Goal: Information Seeking & Learning: Learn about a topic

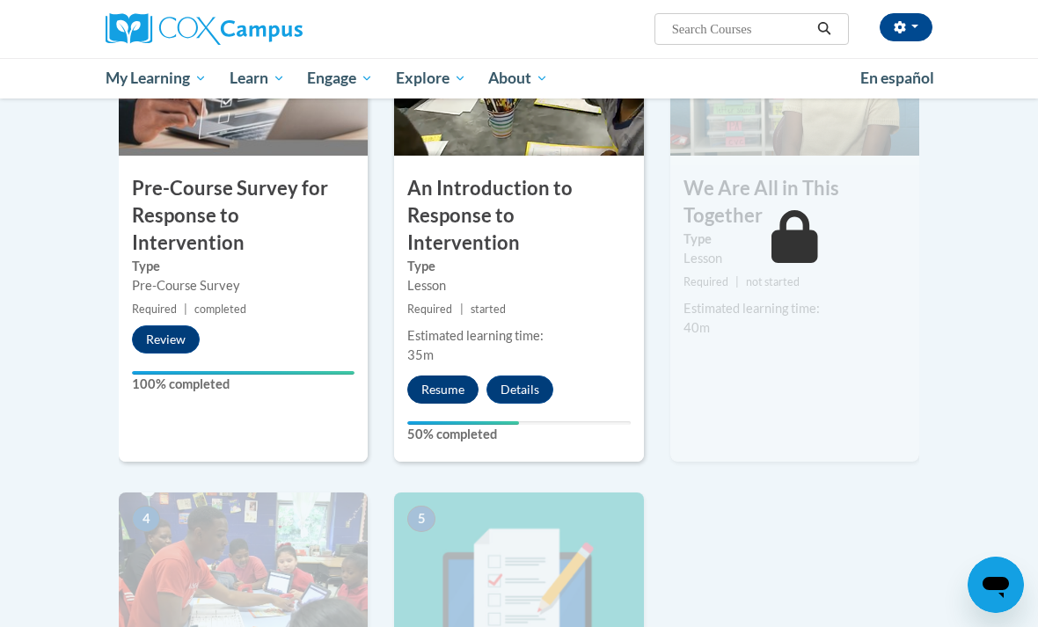
click at [448, 376] on button "Resume" at bounding box center [442, 390] width 71 height 28
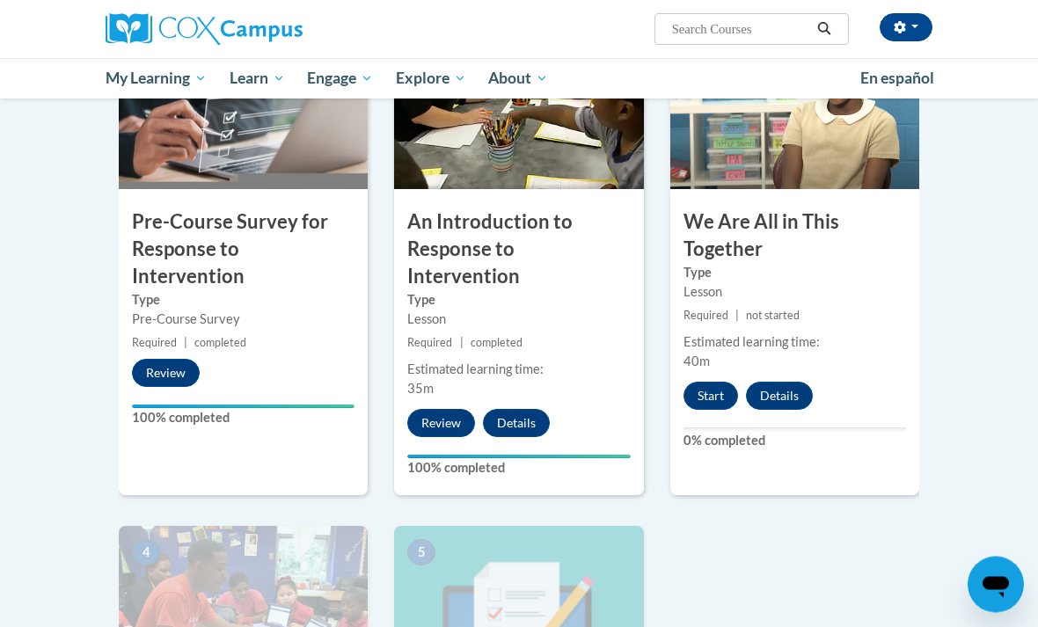
scroll to position [472, 0]
click at [692, 389] on button "Start" at bounding box center [711, 396] width 55 height 28
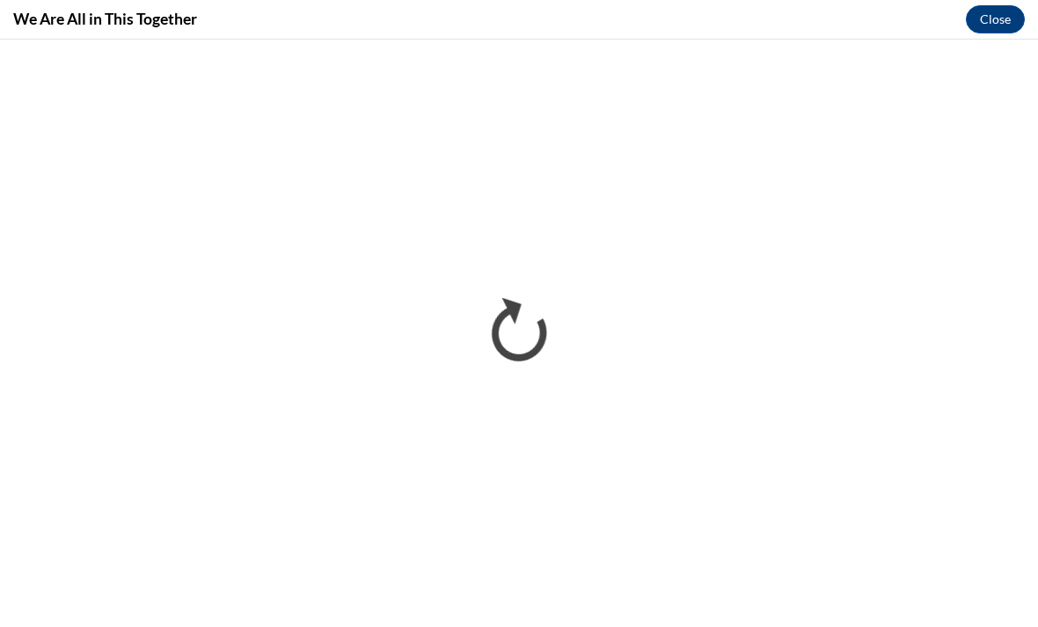
scroll to position [0, 0]
